Goal: Task Accomplishment & Management: Use online tool/utility

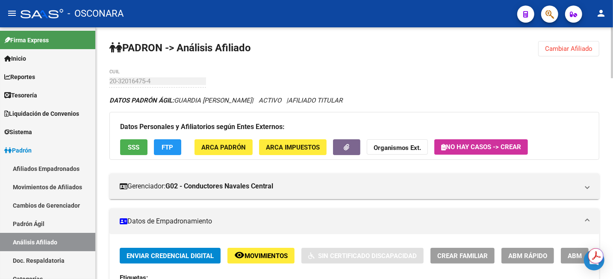
click at [612, 19] on div "menu - OSCONARA person Firma Express Inicio Calendario SSS Instructivos Contact…" at bounding box center [306, 139] width 613 height 279
click at [589, 46] on span "Cambiar Afiliado" at bounding box center [568, 49] width 47 height 8
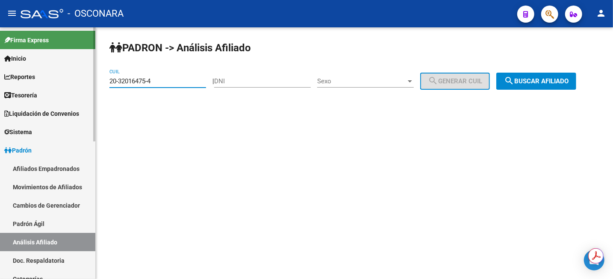
drag, startPoint x: 180, startPoint y: 81, endPoint x: 25, endPoint y: 75, distance: 155.4
click at [39, 76] on mat-sidenav-container "Firma Express Inicio Calendario SSS Instructivos Contacto OS Reportes Tablero d…" at bounding box center [306, 153] width 613 height 252
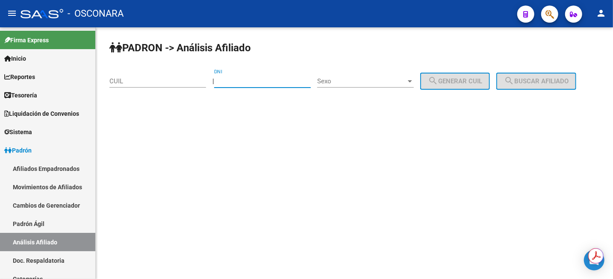
drag, startPoint x: 251, startPoint y: 79, endPoint x: 253, endPoint y: 89, distance: 9.9
click at [251, 80] on input "DNI" at bounding box center [262, 81] width 97 height 8
drag, startPoint x: 285, startPoint y: 83, endPoint x: 184, endPoint y: 77, distance: 101.5
click at [183, 78] on app-analisis-afiliado "PADRON -> Análisis Afiliado CUIL | 122009 DNI Sexo Sexo search Generar CUIL sea…" at bounding box center [345, 81] width 473 height 8
paste input "041"
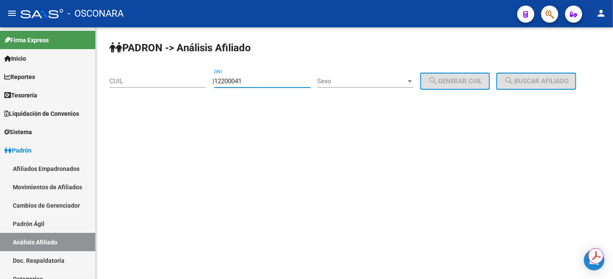
type input "12200041"
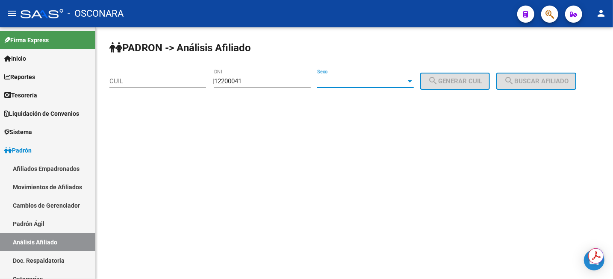
click at [375, 84] on span "Sexo" at bounding box center [361, 81] width 89 height 8
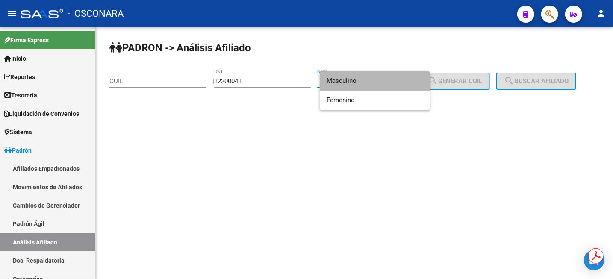
click at [375, 83] on span "Masculino" at bounding box center [375, 80] width 97 height 19
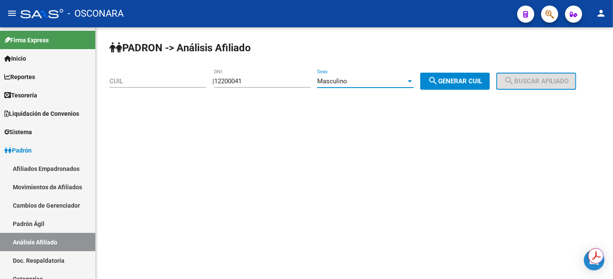
click at [454, 80] on span "search Generar CUIL" at bounding box center [455, 81] width 54 height 8
type input "23-12200041-9"
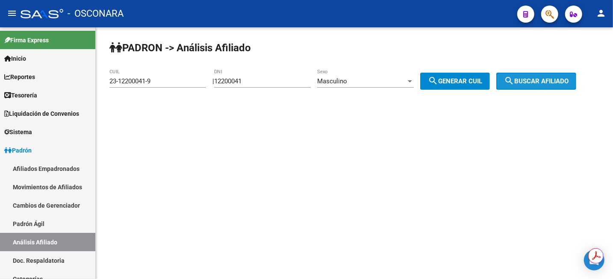
click at [549, 87] on button "search Buscar afiliado" at bounding box center [537, 81] width 80 height 17
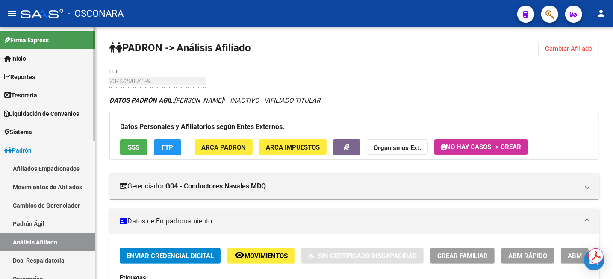
click at [36, 224] on link "Padrón Ágil" at bounding box center [47, 224] width 95 height 18
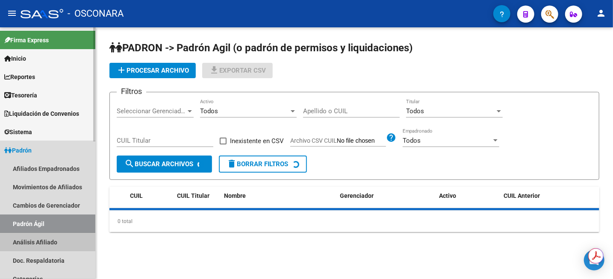
click at [37, 242] on link "Análisis Afiliado" at bounding box center [47, 242] width 95 height 18
